Goal: Information Seeking & Learning: Compare options

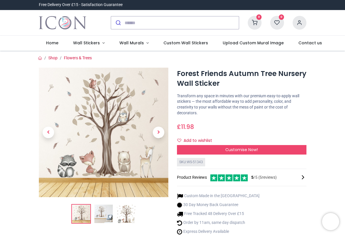
click at [99, 111] on img at bounding box center [104, 133] width 130 height 130
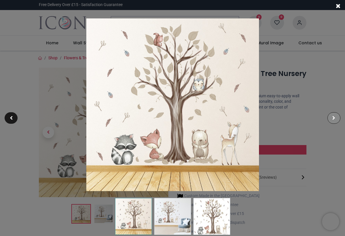
click at [334, 118] on span at bounding box center [334, 118] width 3 height 4
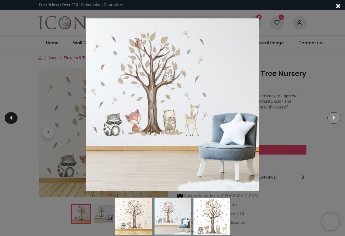
click at [334, 118] on span at bounding box center [334, 118] width 3 height 4
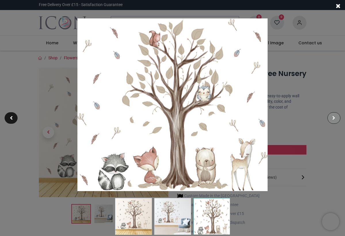
click at [334, 118] on span at bounding box center [334, 118] width 3 height 4
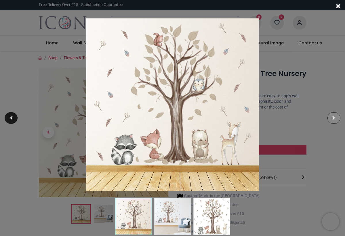
click at [334, 118] on span at bounding box center [334, 118] width 3 height 4
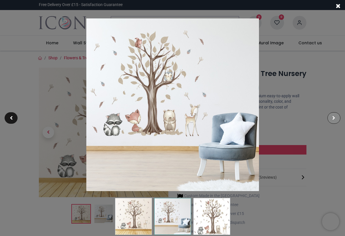
click at [334, 118] on span at bounding box center [334, 118] width 3 height 4
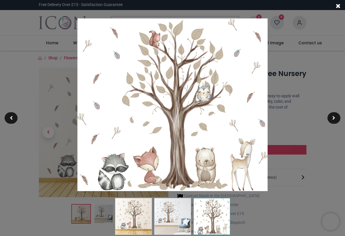
click at [338, 7] on span at bounding box center [338, 6] width 5 height 6
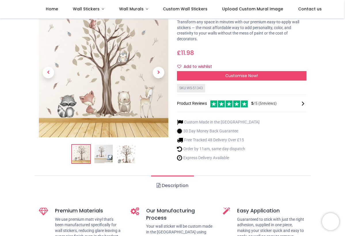
scroll to position [49, 0]
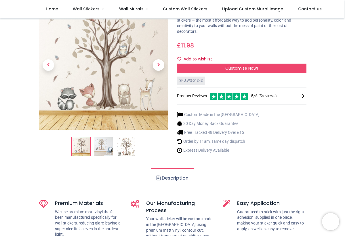
click at [172, 175] on link "Description" at bounding box center [172, 178] width 43 height 20
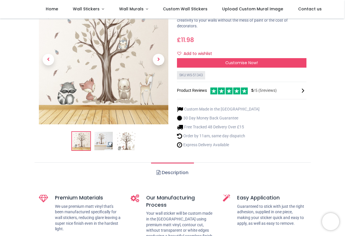
scroll to position [59, 0]
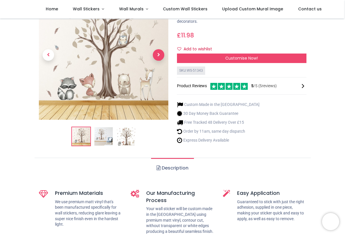
click at [156, 51] on span "Next" at bounding box center [159, 55] width 12 height 12
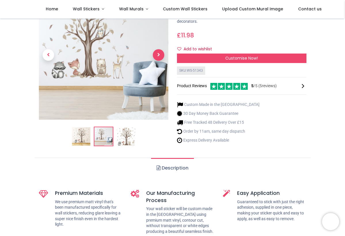
click at [156, 51] on span "Next" at bounding box center [159, 55] width 12 height 12
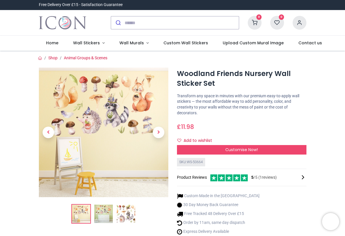
click at [106, 104] on img at bounding box center [104, 133] width 130 height 130
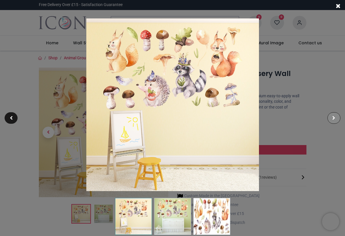
click at [336, 116] on div at bounding box center [334, 118] width 13 height 12
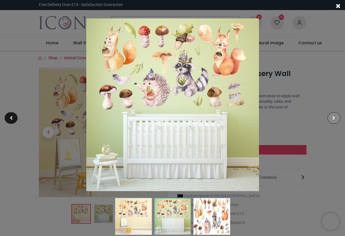
click at [336, 116] on div at bounding box center [334, 118] width 13 height 12
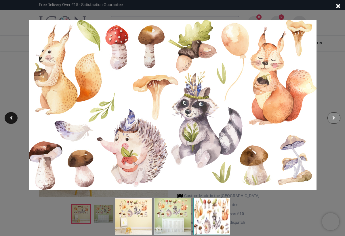
click at [336, 116] on div at bounding box center [334, 118] width 13 height 12
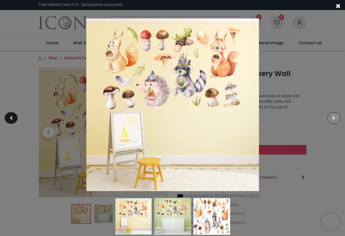
click at [336, 116] on div at bounding box center [334, 118] width 13 height 12
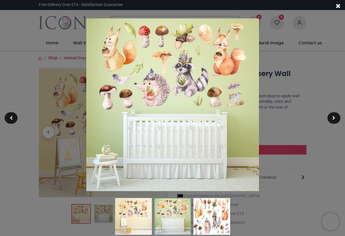
click at [339, 7] on span at bounding box center [338, 6] width 5 height 6
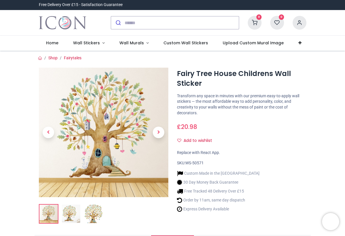
scroll to position [77, 0]
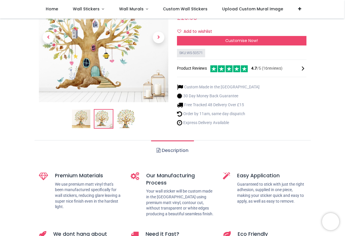
click at [102, 118] on div at bounding box center [104, 46] width 138 height 175
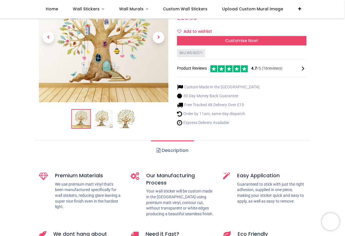
click at [126, 116] on img at bounding box center [126, 119] width 18 height 18
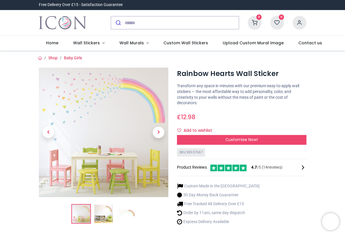
click at [98, 109] on img at bounding box center [104, 133] width 130 height 130
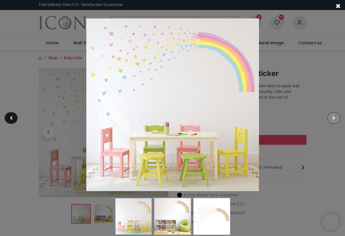
click at [332, 119] on div at bounding box center [334, 118] width 13 height 12
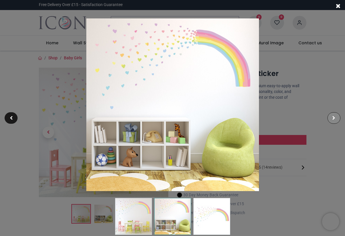
click at [332, 119] on div at bounding box center [334, 118] width 13 height 12
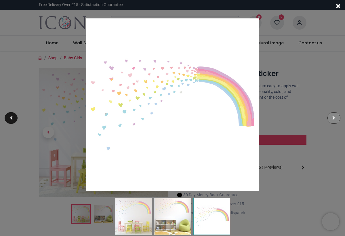
click at [332, 119] on div at bounding box center [334, 118] width 13 height 12
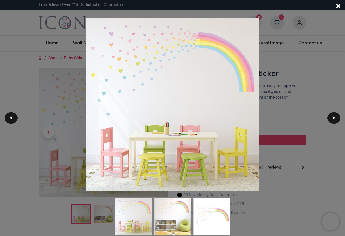
click at [340, 9] on span at bounding box center [338, 6] width 5 height 6
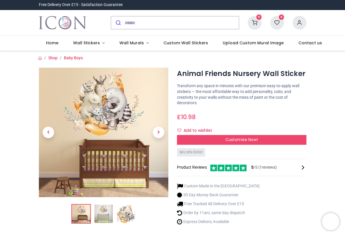
click at [95, 101] on img at bounding box center [104, 133] width 130 height 130
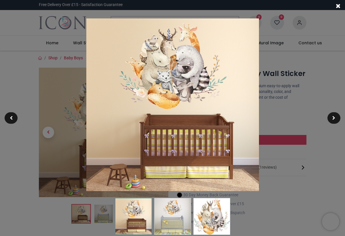
click at [161, 76] on img at bounding box center [172, 104] width 173 height 173
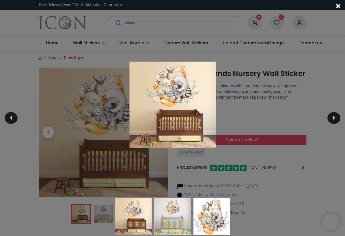
click at [136, 217] on img at bounding box center [133, 216] width 37 height 37
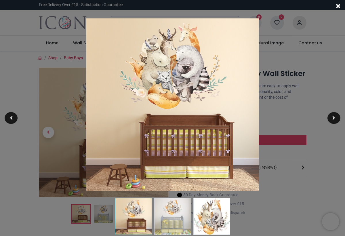
click at [160, 215] on img at bounding box center [172, 216] width 37 height 37
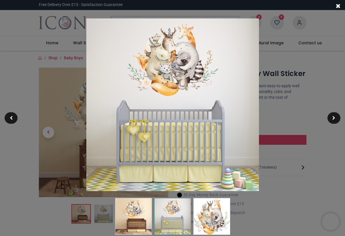
click at [202, 212] on img at bounding box center [212, 216] width 37 height 37
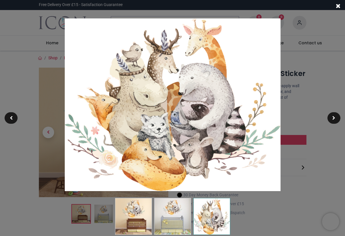
click at [338, 8] on span at bounding box center [338, 6] width 5 height 6
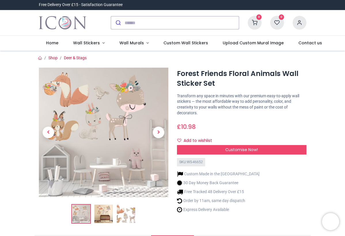
click at [75, 123] on img at bounding box center [104, 133] width 130 height 130
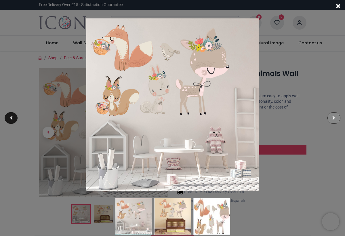
click at [332, 118] on div at bounding box center [334, 118] width 13 height 12
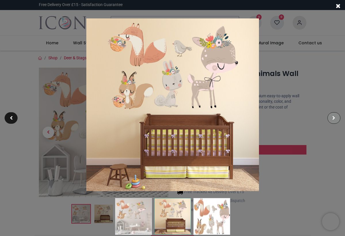
click at [332, 118] on div at bounding box center [334, 118] width 13 height 12
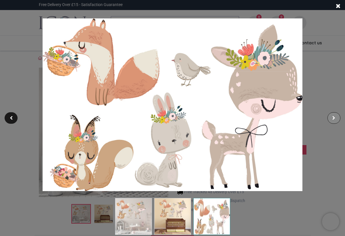
click at [332, 118] on div at bounding box center [334, 118] width 13 height 12
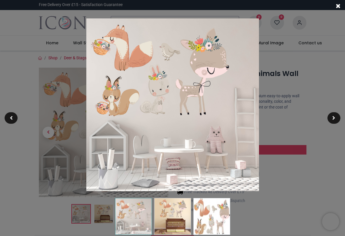
click at [338, 6] on span at bounding box center [338, 6] width 5 height 6
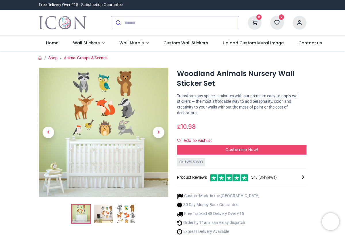
click at [98, 103] on img at bounding box center [104, 133] width 130 height 130
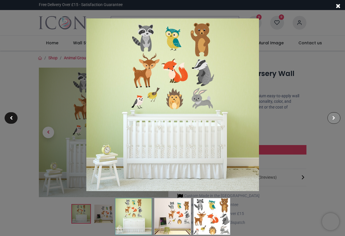
click at [334, 116] on div at bounding box center [334, 118] width 13 height 12
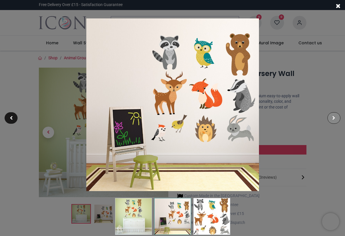
click at [334, 116] on div at bounding box center [334, 118] width 13 height 12
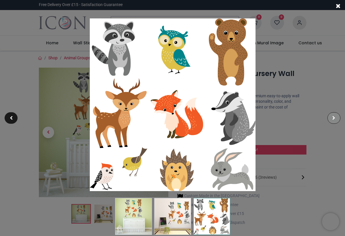
click at [334, 116] on div at bounding box center [334, 118] width 13 height 12
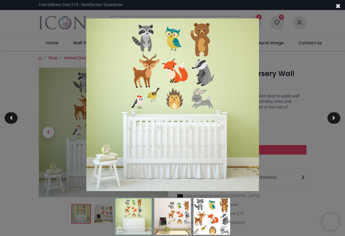
click at [339, 6] on span at bounding box center [338, 6] width 5 height 6
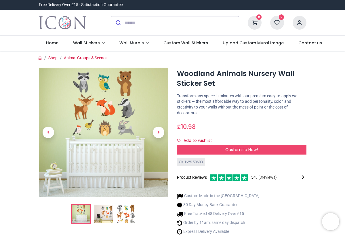
click at [105, 93] on img at bounding box center [104, 133] width 130 height 130
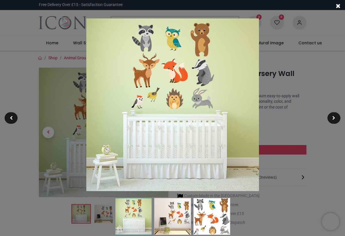
click at [203, 79] on img at bounding box center [172, 104] width 173 height 173
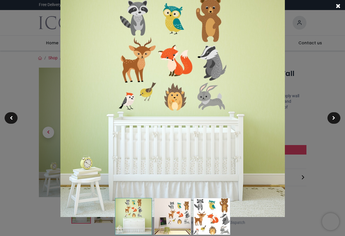
click at [203, 79] on img at bounding box center [172, 105] width 225 height 225
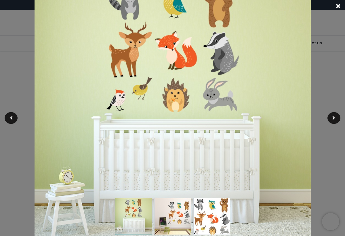
click at [203, 79] on img at bounding box center [173, 105] width 277 height 277
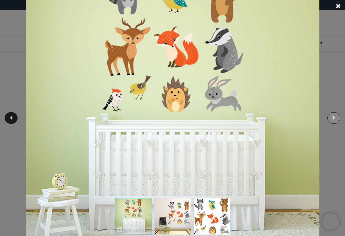
click at [336, 118] on span at bounding box center [334, 118] width 3 height 4
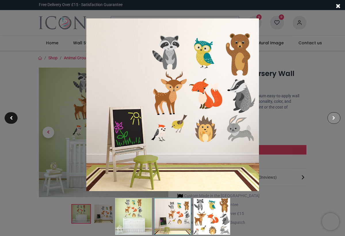
click at [332, 116] on div at bounding box center [334, 118] width 13 height 12
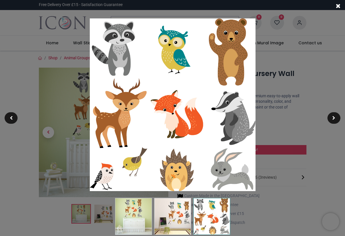
click at [341, 3] on span at bounding box center [338, 6] width 5 height 6
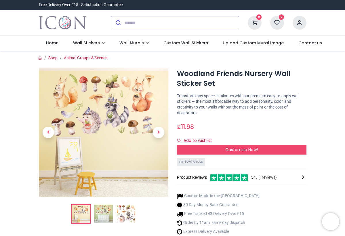
click at [105, 97] on img at bounding box center [104, 133] width 130 height 130
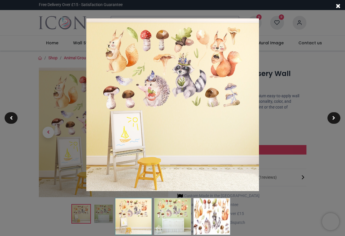
click at [154, 65] on img at bounding box center [172, 104] width 173 height 173
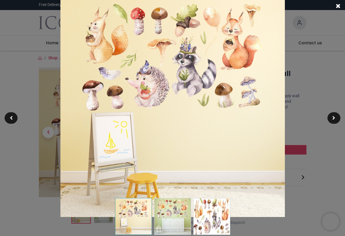
click at [213, 219] on img at bounding box center [212, 216] width 37 height 37
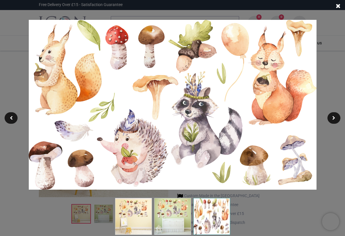
click at [340, 4] on span at bounding box center [338, 6] width 5 height 6
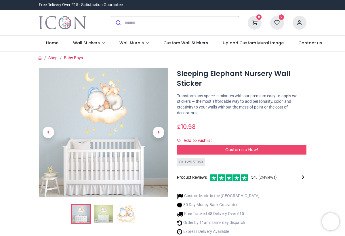
click at [101, 96] on img at bounding box center [104, 133] width 130 height 130
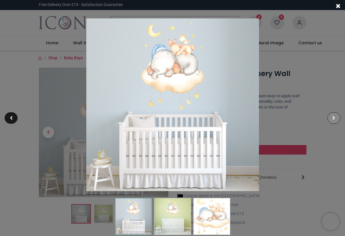
click at [333, 120] on span at bounding box center [334, 118] width 3 height 4
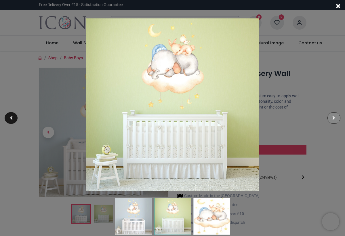
click at [333, 120] on span at bounding box center [334, 118] width 3 height 4
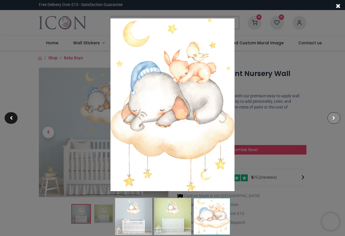
click at [333, 120] on span at bounding box center [334, 118] width 3 height 4
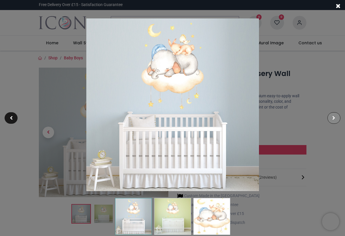
click at [333, 120] on span at bounding box center [334, 118] width 3 height 4
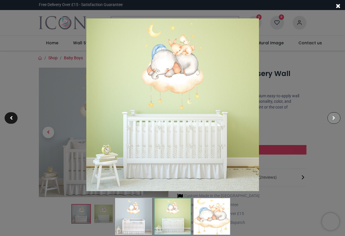
click at [333, 120] on span at bounding box center [334, 118] width 3 height 4
